Goal: Communication & Community: Answer question/provide support

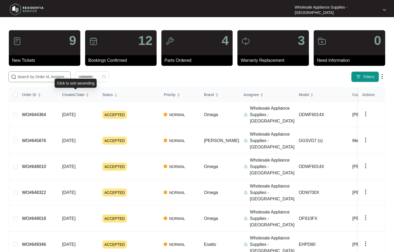
click at [43, 78] on input "text" at bounding box center [42, 77] width 51 height 6
paste input "645588"
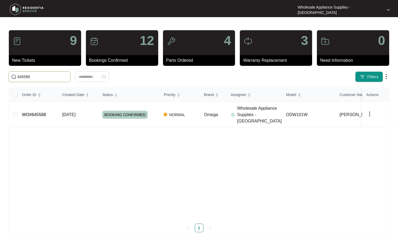
type input "645588"
click at [40, 112] on link "WO#645588" at bounding box center [34, 114] width 24 height 5
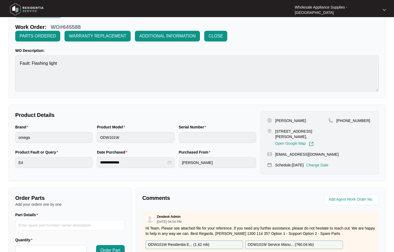
scroll to position [103, 0]
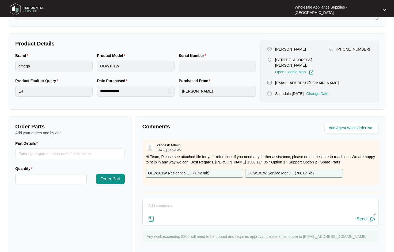
click at [190, 202] on textarea at bounding box center [260, 209] width 231 height 14
paste textarea "Hi Team, Can I have the following sent to [STREET_ADDRESS][PERSON_NAME][PERSON_…"
drag, startPoint x: 283, startPoint y: 203, endPoint x: 284, endPoint y: 198, distance: 4.8
click at [283, 203] on textarea "Hi Team, Can I have the following sent to [STREET_ADDRESS][PERSON_NAME][PERSON_…" at bounding box center [260, 209] width 231 height 14
paste textarea "1X SP13884 - WASH PUMP 1X SP21514 - MAIN PCB"
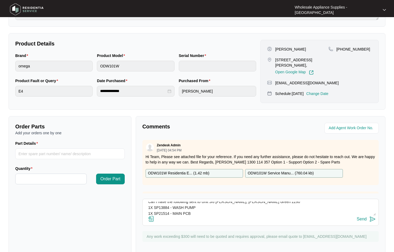
scroll to position [16, 0]
type textarea "Hi Team, Can I have the following sent to Unit 5/8 [PERSON_NAME], [PERSON_NAME]…"
click at [368, 216] on button "Send" at bounding box center [366, 219] width 19 height 7
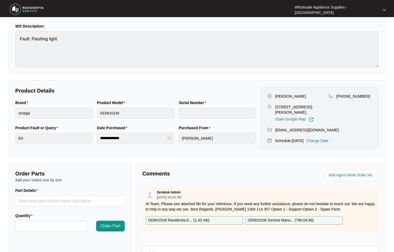
scroll to position [0, 0]
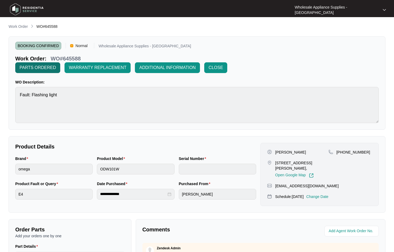
click at [56, 65] on span "PARTS ORDERED" at bounding box center [38, 68] width 36 height 6
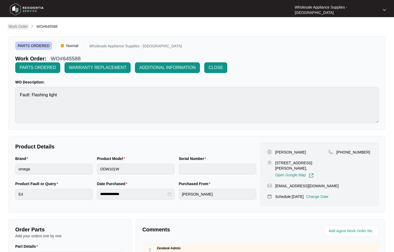
click at [19, 28] on p "Work Order" at bounding box center [18, 26] width 19 height 5
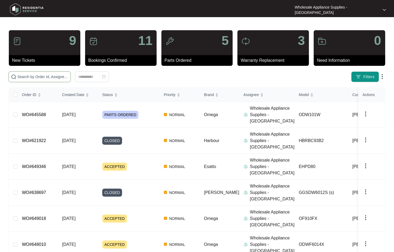
click at [41, 78] on input "text" at bounding box center [42, 77] width 51 height 6
paste input "645811"
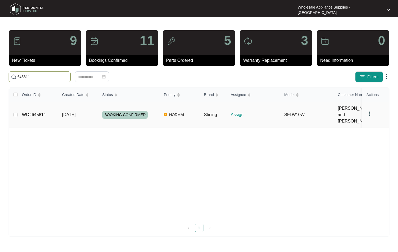
type input "645811"
click at [76, 112] on span "[DATE]" at bounding box center [68, 114] width 13 height 5
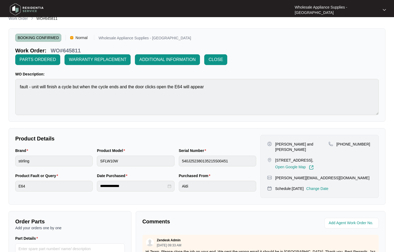
scroll to position [103, 0]
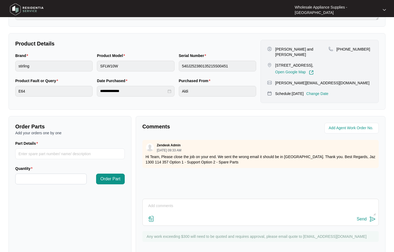
click at [184, 202] on textarea at bounding box center [260, 209] width 231 height 14
paste textarea "Hi Team, Can I have the following sent to [STREET_ADDRESS]"
click at [275, 202] on textarea "Hi Team, Can I have the following sent to [STREET_ADDRESS]" at bounding box center [260, 209] width 231 height 14
paste textarea "LOC 7 - 17438100001348 - PRESSURE SWITCH LOC 8 - 1 X 17438100004786 - DOOR LOCK…"
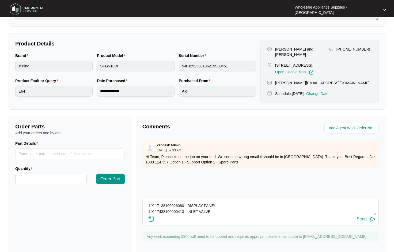
click at [250, 203] on textarea "Hi Team, Can I have the following sent to [STREET_ADDRESS]. 1 X 17438100001348 …" at bounding box center [260, 209] width 231 height 14
type textarea "Hi Team, Can I have the following sent to [STREET_ADDRESS]. 1 X 17438100001348 …"
click at [361, 217] on div "Send" at bounding box center [362, 219] width 10 height 5
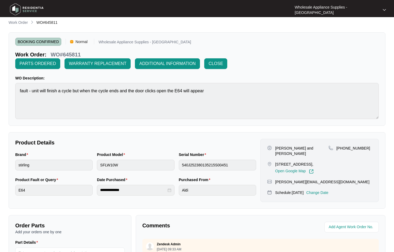
scroll to position [0, 0]
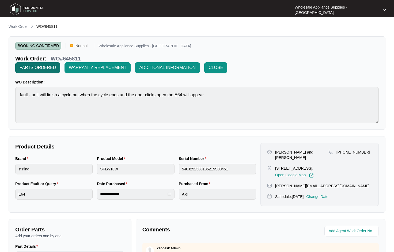
click at [56, 65] on span "PARTS ORDERED" at bounding box center [38, 68] width 36 height 6
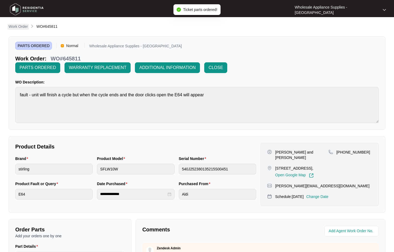
click at [12, 27] on p "Work Order" at bounding box center [18, 26] width 19 height 5
